Goal: Information Seeking & Learning: Learn about a topic

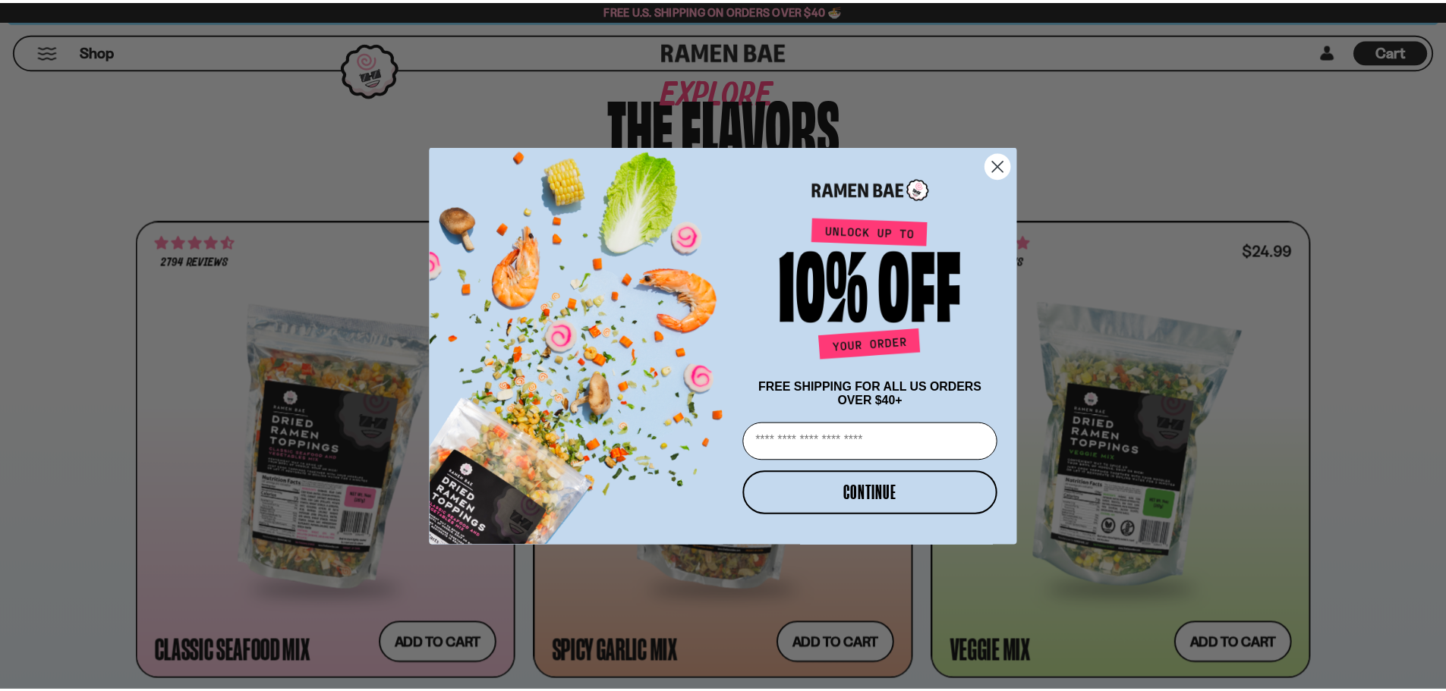
scroll to position [607, 0]
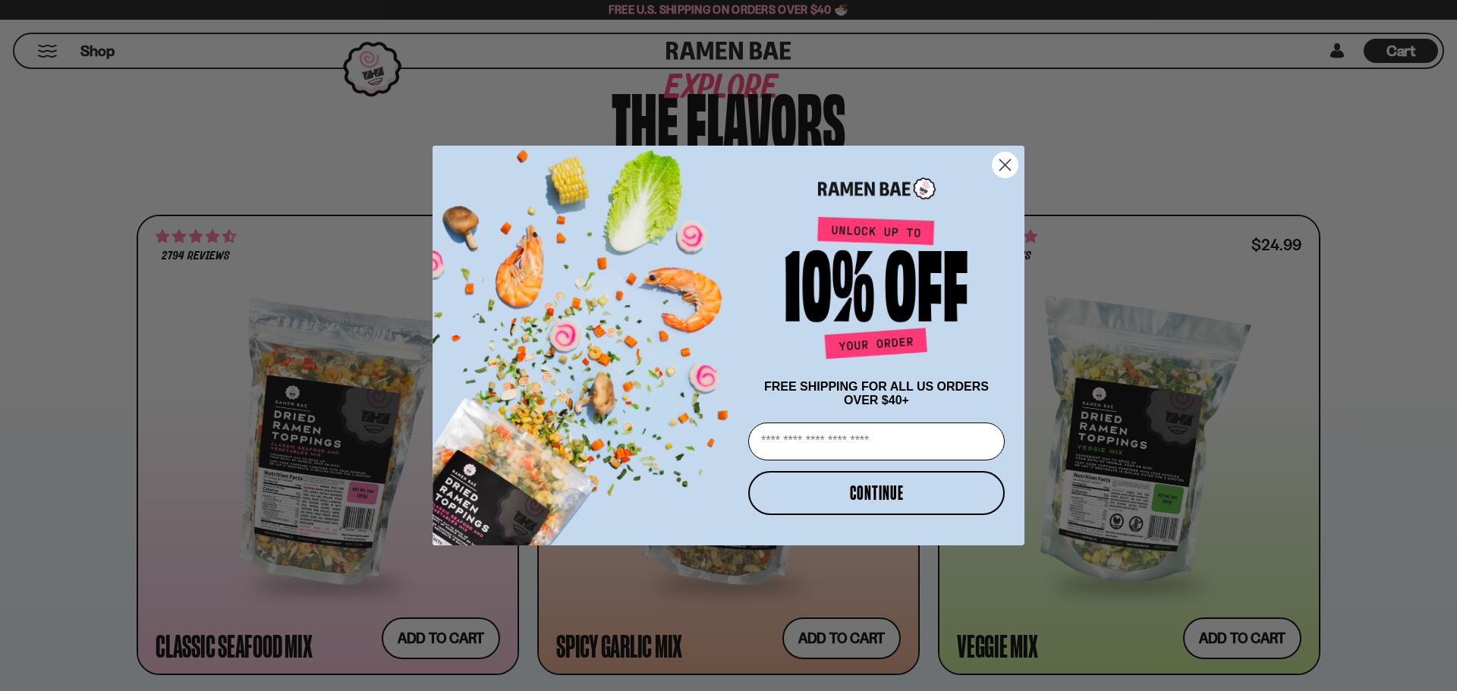
click at [1011, 153] on circle "Close dialog" at bounding box center [1005, 165] width 25 height 25
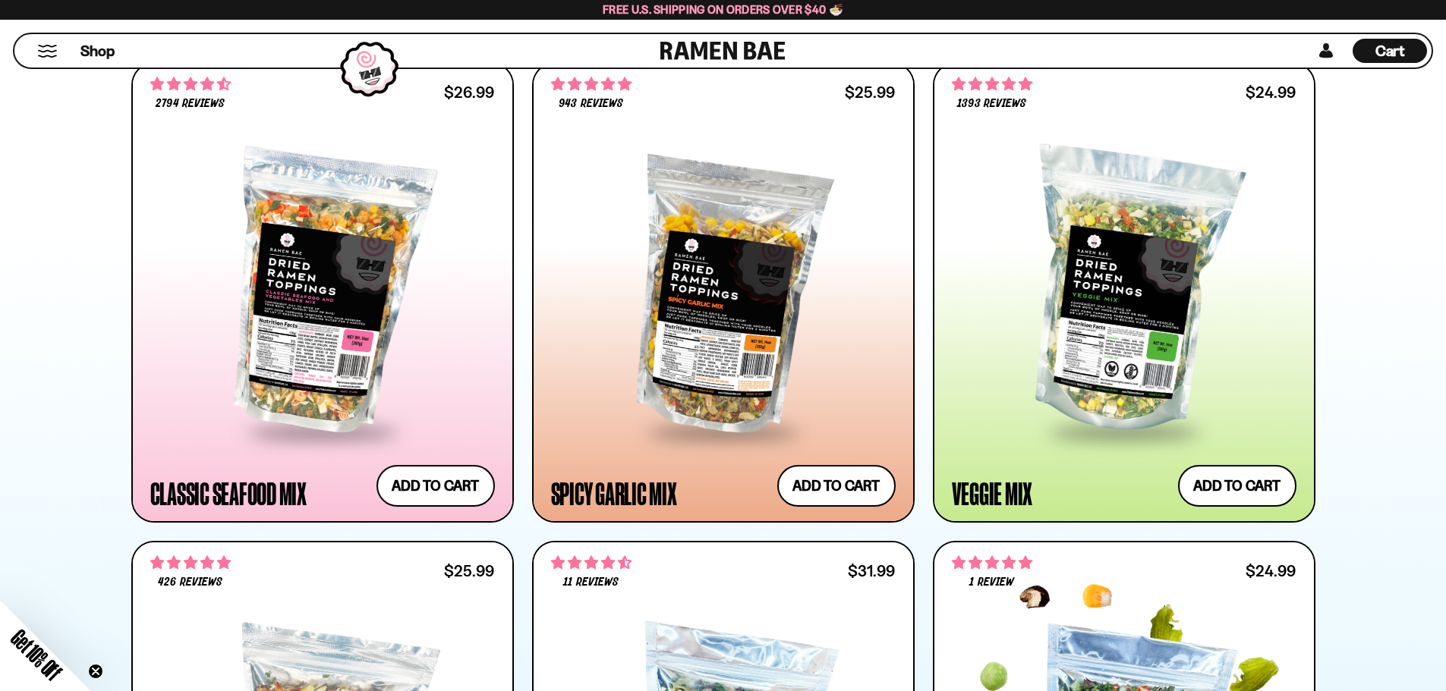
scroll to position [759, 0]
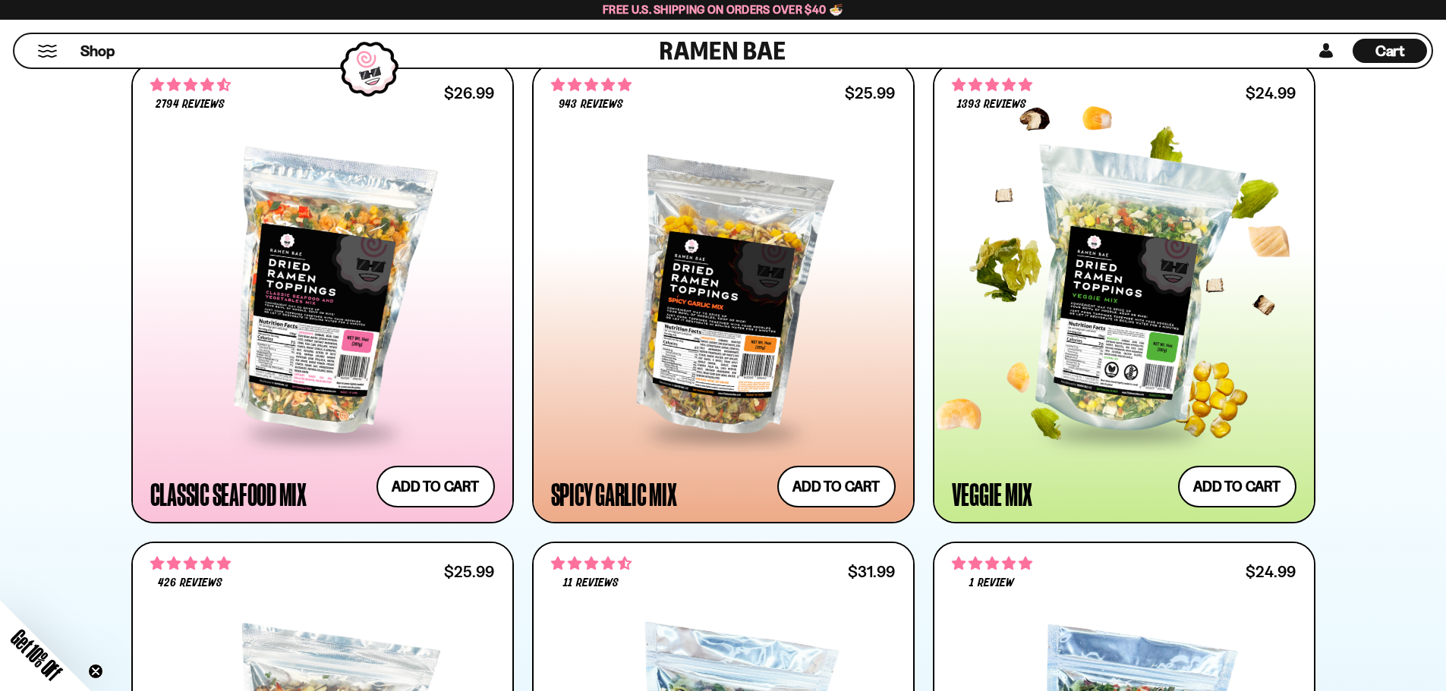
click at [1108, 332] on div at bounding box center [1124, 293] width 345 height 276
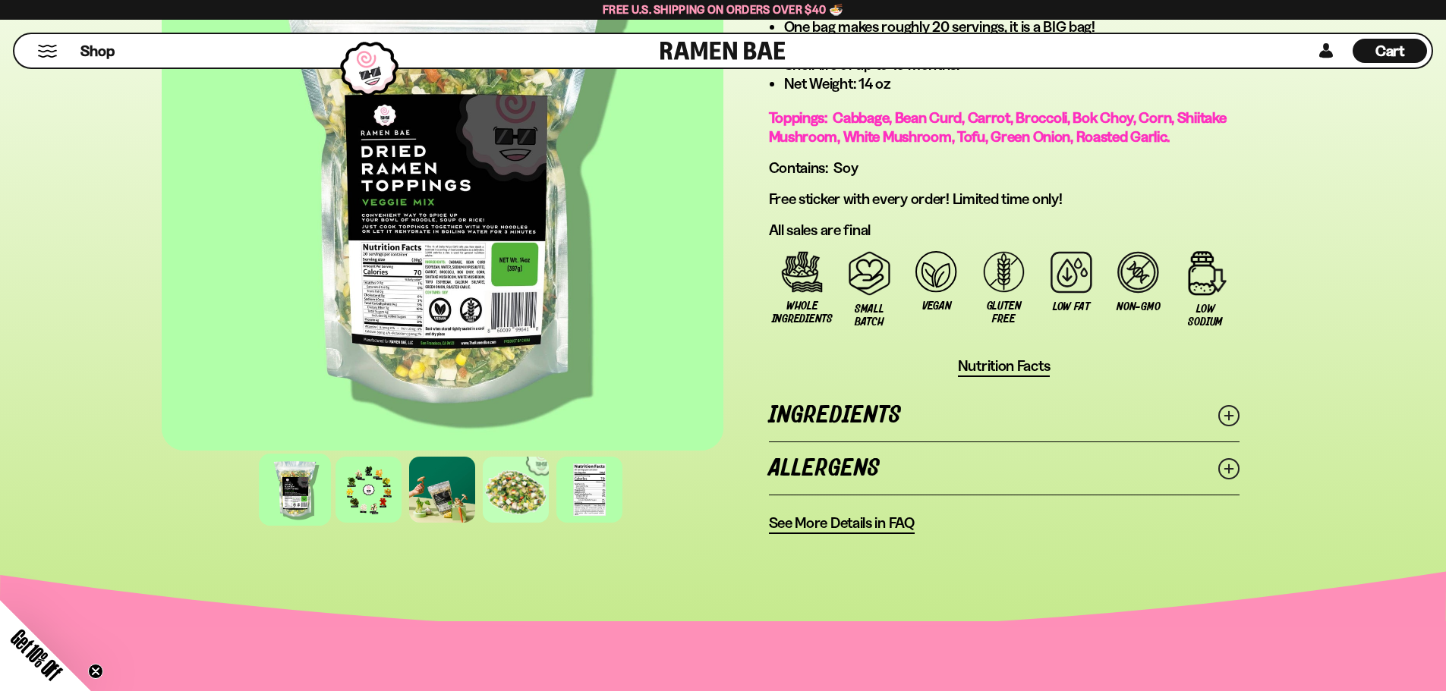
scroll to position [1062, 0]
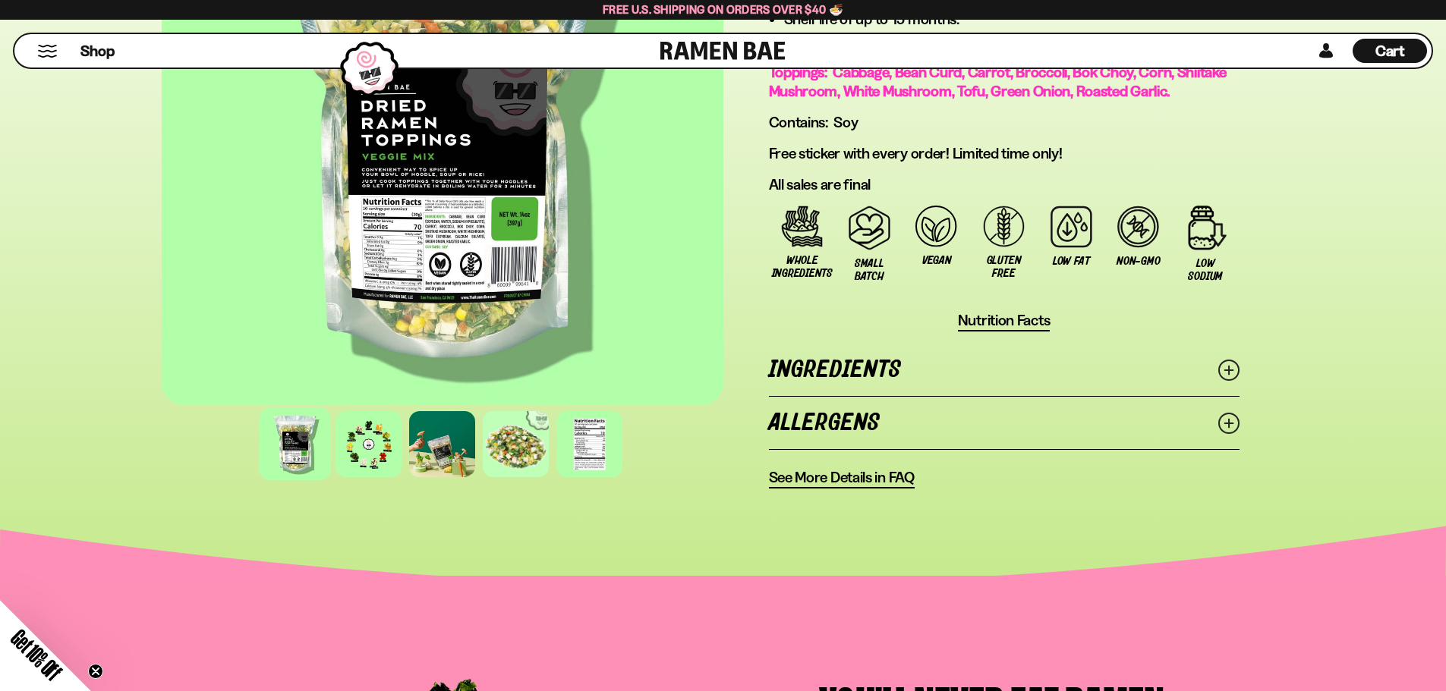
click at [1223, 371] on icon at bounding box center [1228, 370] width 21 height 21
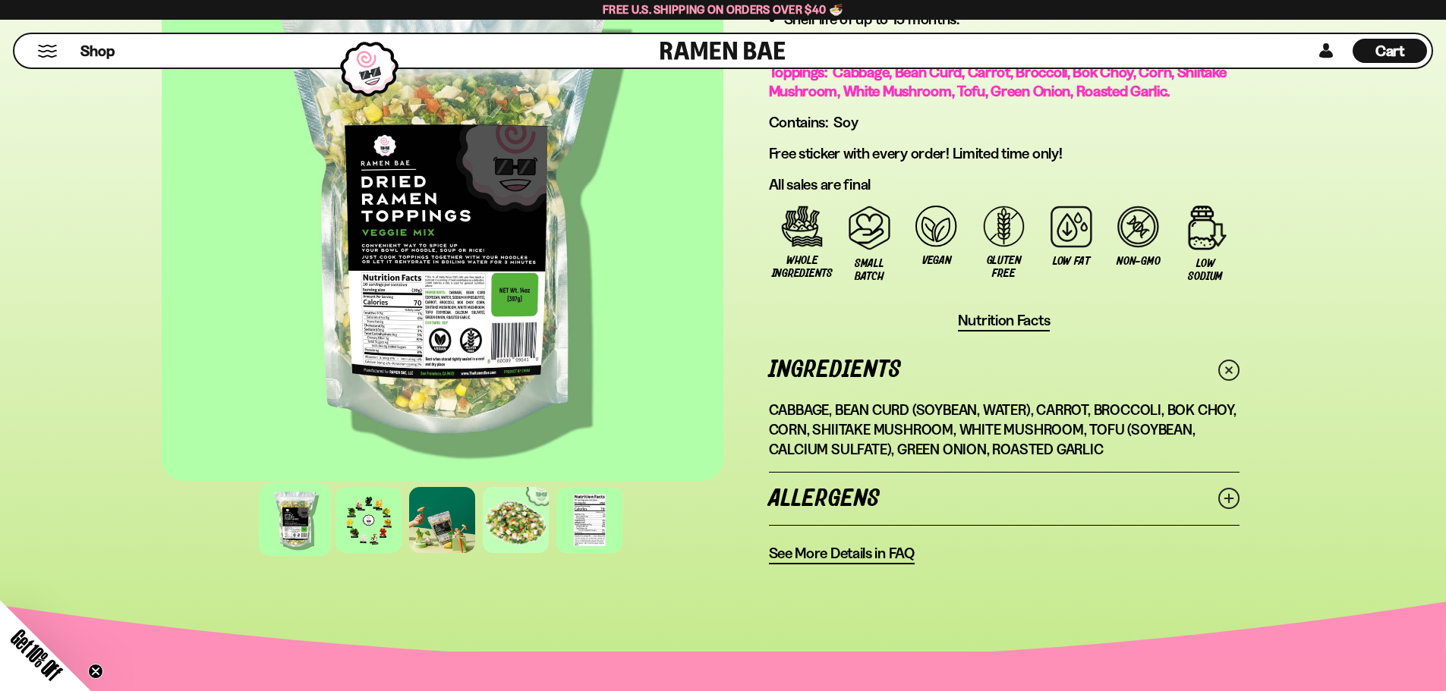
click at [1229, 365] on icon at bounding box center [1228, 370] width 30 height 30
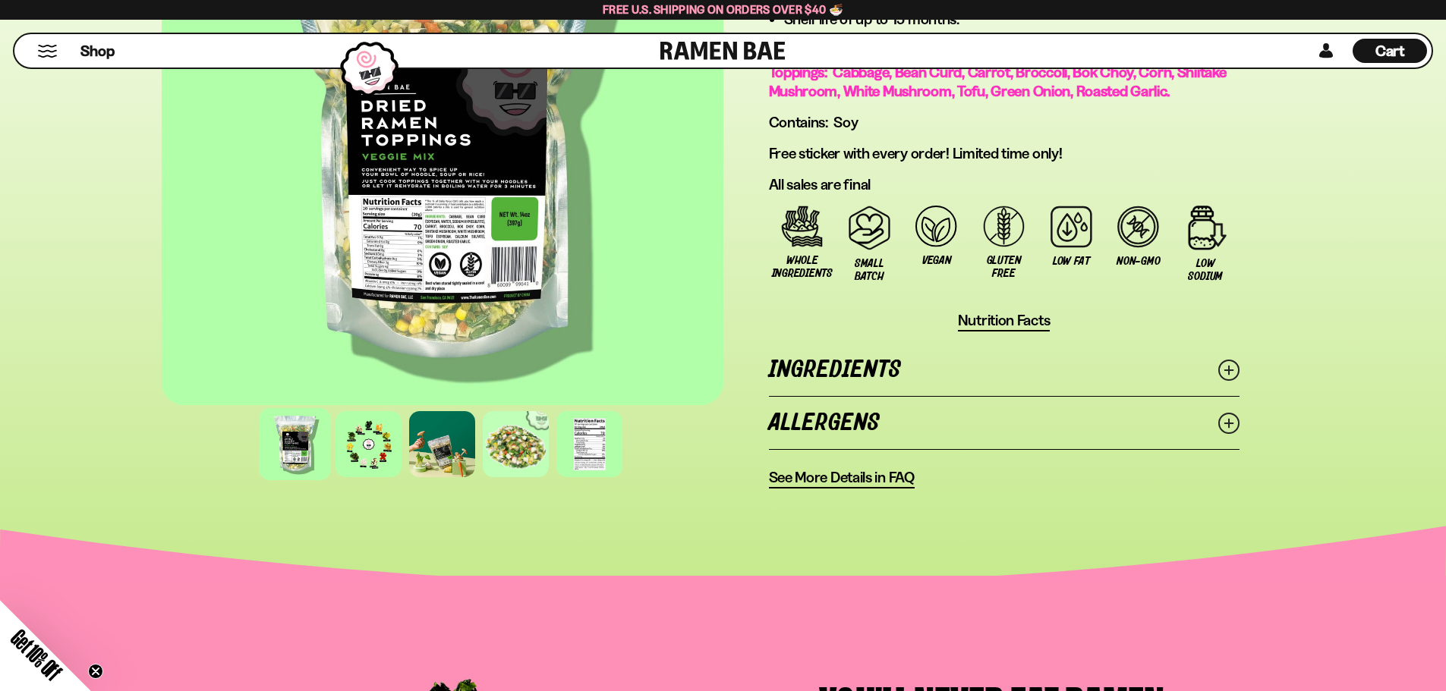
click at [1236, 429] on icon at bounding box center [1228, 423] width 21 height 21
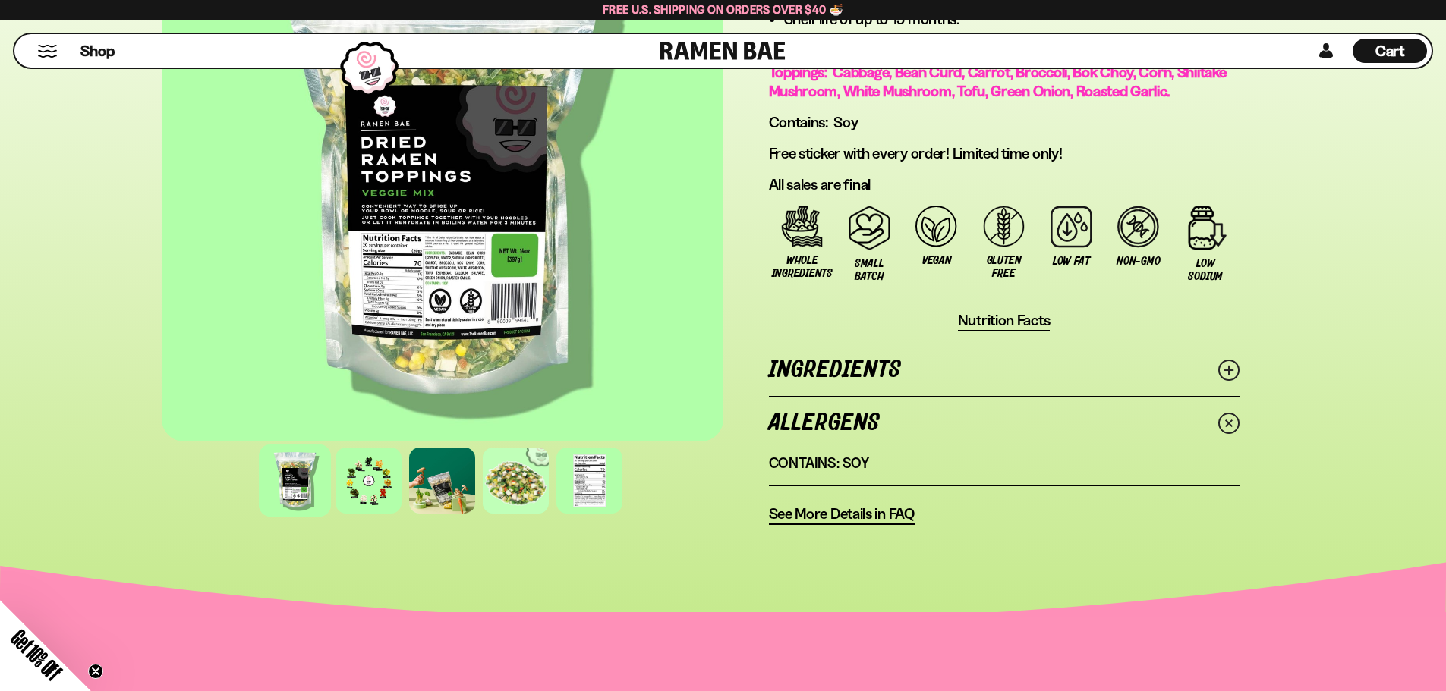
click at [1235, 427] on icon at bounding box center [1228, 423] width 30 height 30
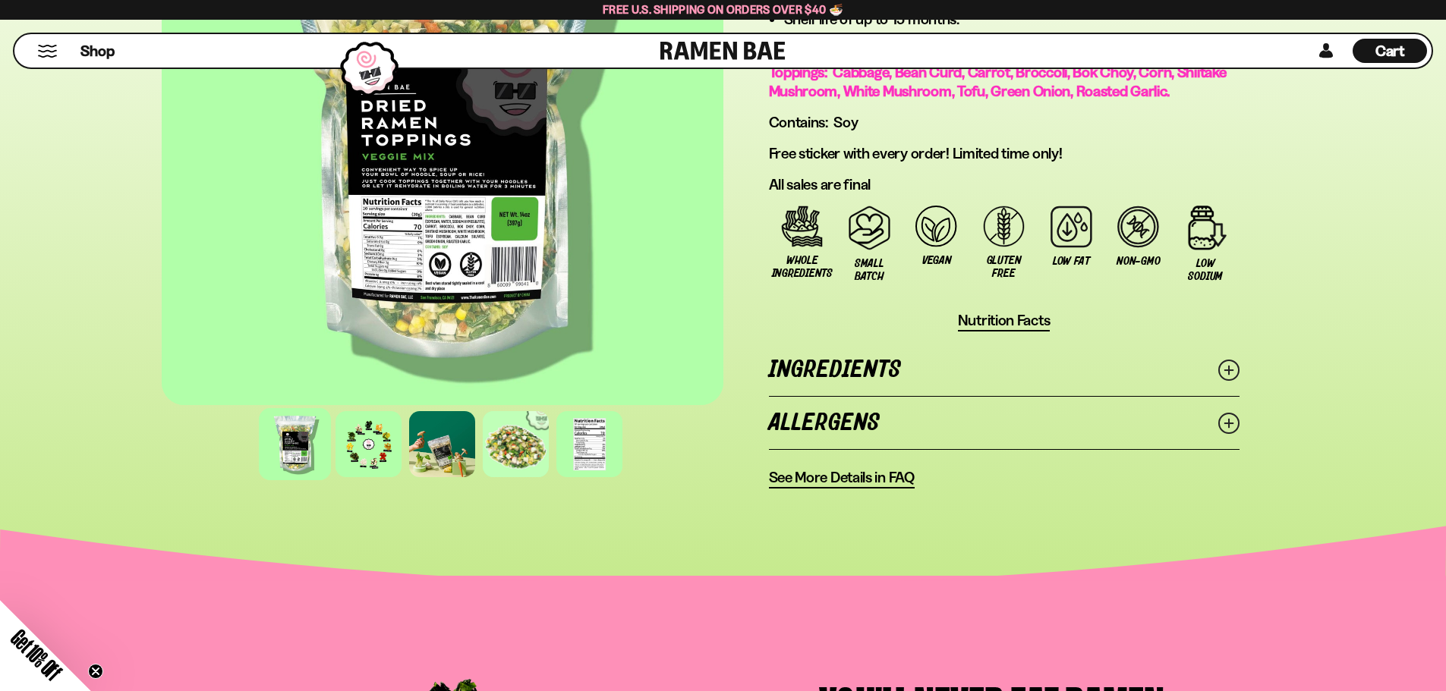
click at [847, 480] on span "See More Details in FAQ" at bounding box center [842, 477] width 146 height 19
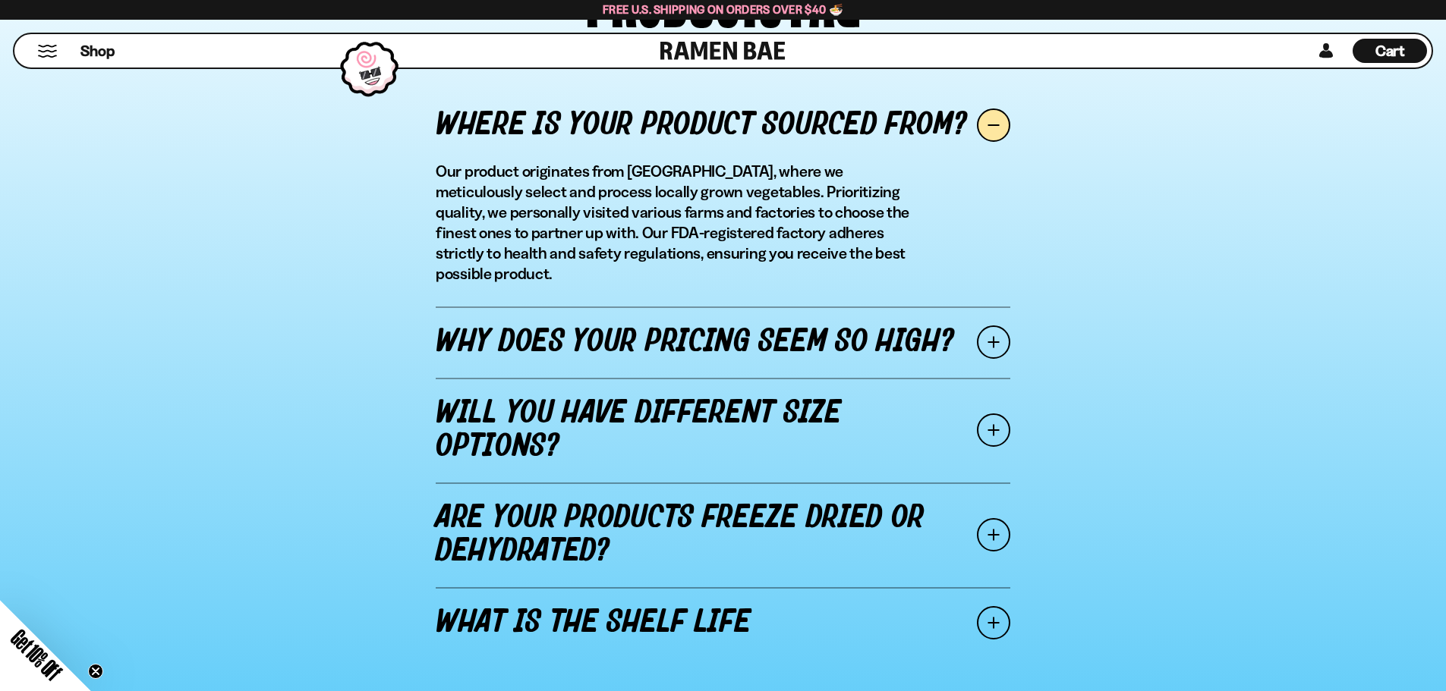
scroll to position [1594, 0]
